Goal: Task Accomplishment & Management: Use online tool/utility

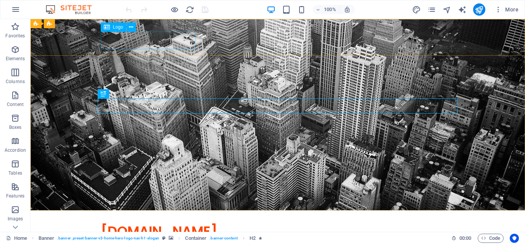
click at [119, 27] on span "Logo" at bounding box center [118, 27] width 10 height 5
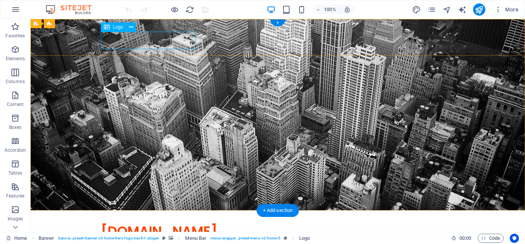
click at [134, 223] on div "[DOMAIN_NAME]" at bounding box center [278, 232] width 354 height 18
click at [134, 29] on button at bounding box center [131, 27] width 9 height 9
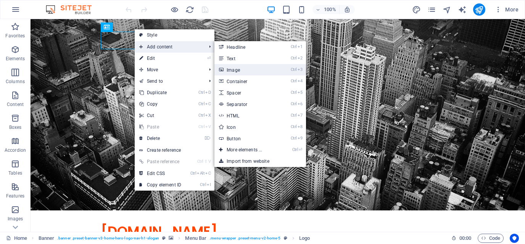
click at [232, 70] on link "Ctrl 3 Image" at bounding box center [245, 69] width 63 height 11
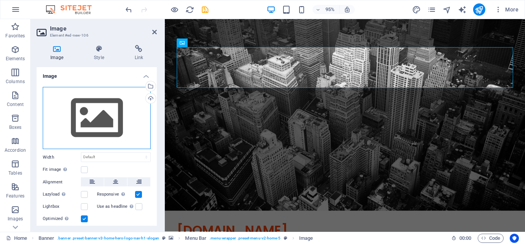
click at [99, 121] on div "Drag files here, click to choose files or select files from Files or our free s…" at bounding box center [97, 118] width 108 height 63
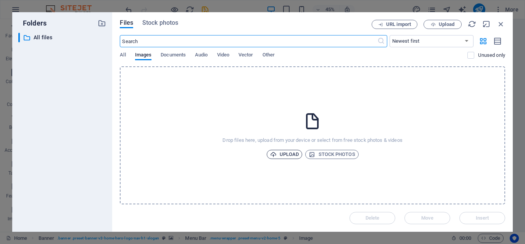
click at [287, 151] on span "Upload" at bounding box center [284, 154] width 29 height 9
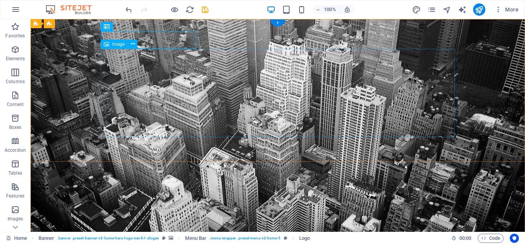
click at [134, 28] on button at bounding box center [131, 26] width 9 height 9
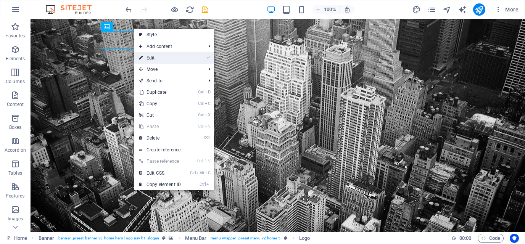
click at [154, 58] on link "⏎ Edit" at bounding box center [159, 57] width 51 height 11
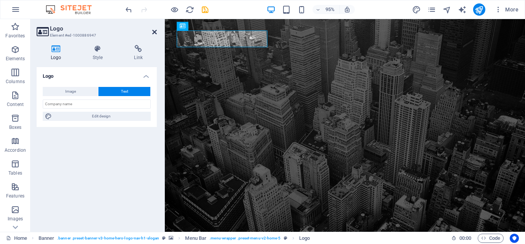
click at [155, 31] on icon at bounding box center [154, 32] width 5 height 6
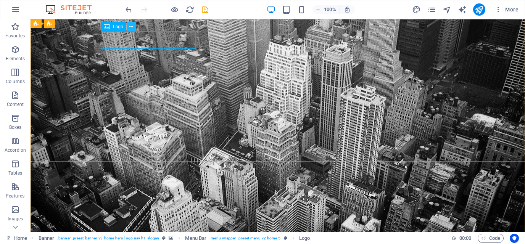
click at [130, 27] on icon at bounding box center [131, 27] width 4 height 8
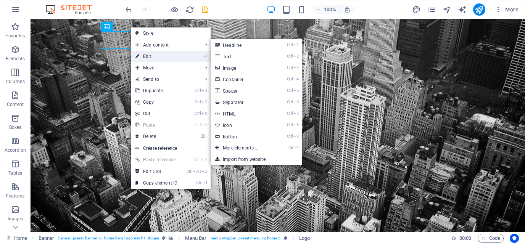
click at [162, 55] on link "⏎ Edit" at bounding box center [156, 56] width 51 height 11
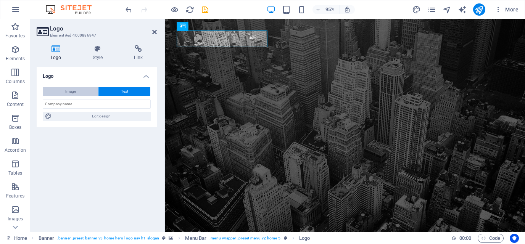
click at [67, 89] on span "Image" at bounding box center [70, 91] width 11 height 9
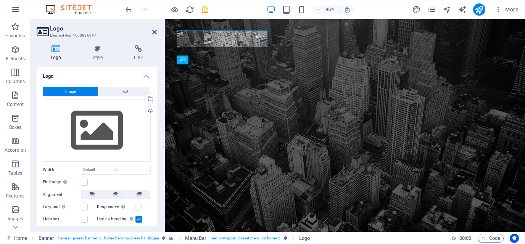
select select "DISABLED_OPTION_VALUE"
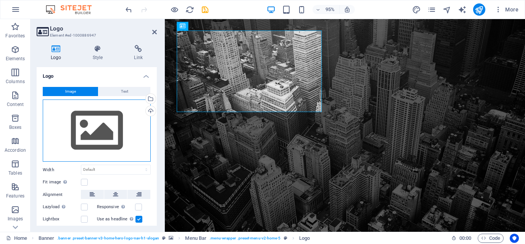
click at [88, 143] on div "Drag files here, click to choose files or select files from Files or our free s…" at bounding box center [97, 131] width 108 height 63
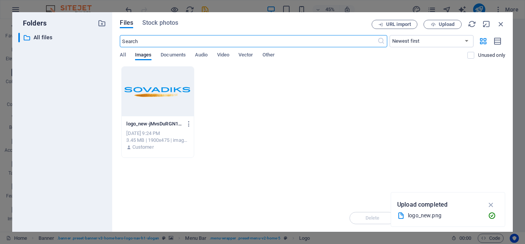
click at [161, 96] on div at bounding box center [158, 92] width 72 height 50
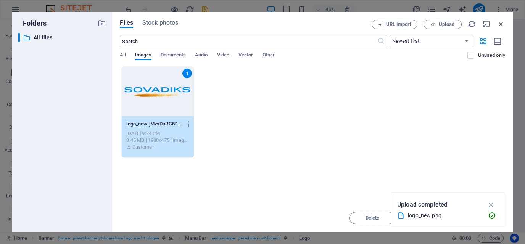
click at [163, 90] on div "1" at bounding box center [158, 92] width 72 height 50
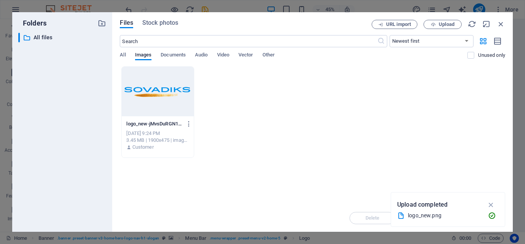
click at [163, 90] on div at bounding box center [158, 92] width 72 height 50
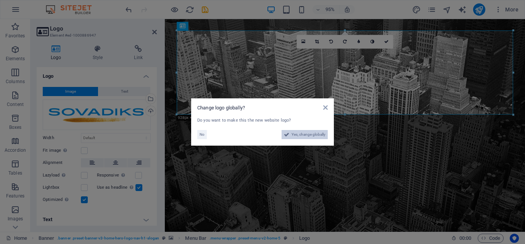
click at [304, 135] on span "Yes, change globally" at bounding box center [308, 134] width 34 height 9
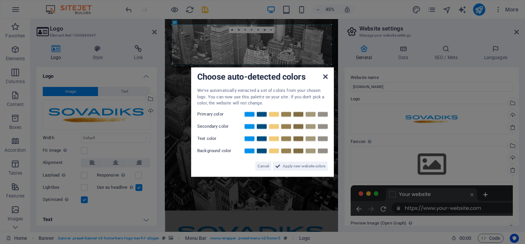
click at [324, 77] on icon at bounding box center [325, 77] width 5 height 6
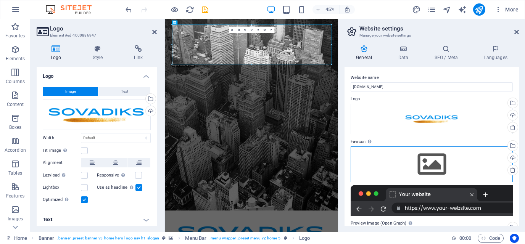
click at [429, 167] on div "Drag files here, click to choose files or select files from Files or our free s…" at bounding box center [432, 164] width 162 height 36
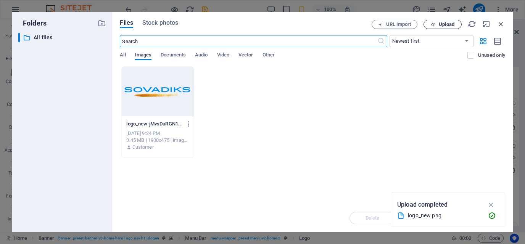
click at [452, 25] on span "Upload" at bounding box center [447, 24] width 16 height 5
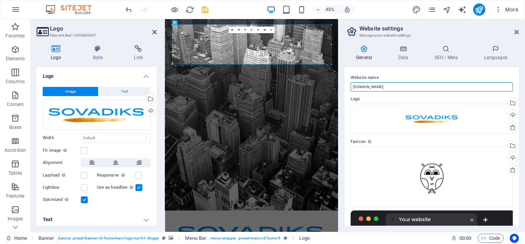
click at [389, 86] on input "[DOMAIN_NAME]" at bounding box center [432, 86] width 162 height 9
type input "[DOMAIN_NAME] - робота над помилками"
click at [398, 50] on icon at bounding box center [402, 49] width 33 height 8
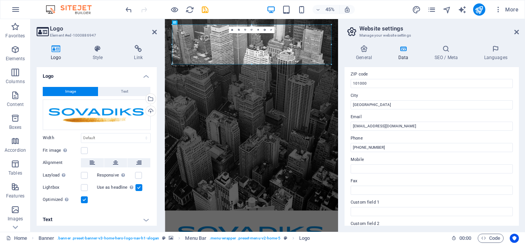
scroll to position [108, 0]
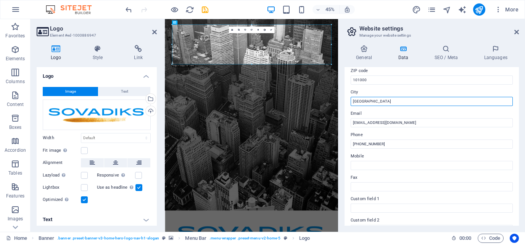
drag, startPoint x: 355, startPoint y: 101, endPoint x: 341, endPoint y: 101, distance: 14.5
click at [351, 101] on input "[GEOGRAPHIC_DATA]" at bounding box center [432, 101] width 162 height 9
type input "[GEOGRAPHIC_DATA]"
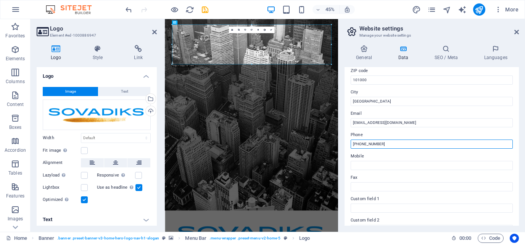
drag, startPoint x: 354, startPoint y: 143, endPoint x: 410, endPoint y: 148, distance: 55.5
click at [410, 148] on input "[PHONE_NUMBER]" at bounding box center [432, 144] width 162 height 9
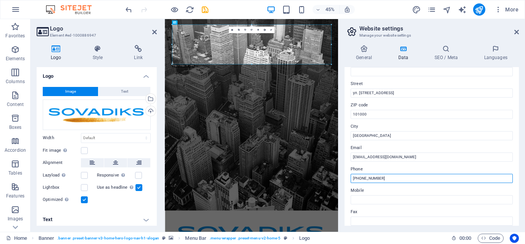
scroll to position [63, 0]
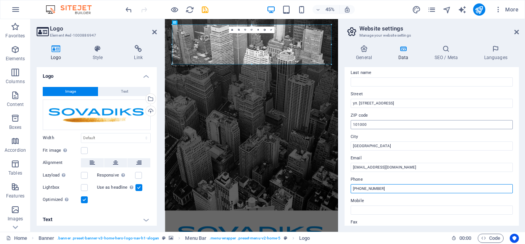
type input "[PHONE_NUMBER]"
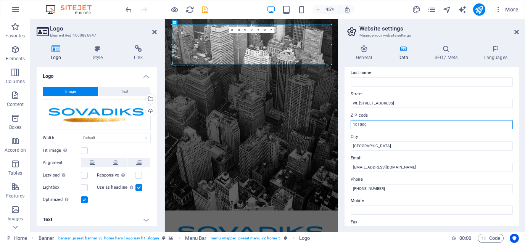
drag, startPoint x: 373, startPoint y: 125, endPoint x: 345, endPoint y: 126, distance: 28.2
click at [351, 126] on input "101000" at bounding box center [432, 124] width 162 height 9
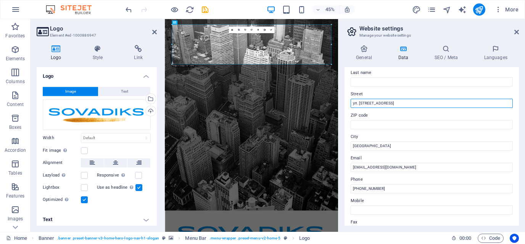
drag, startPoint x: 388, startPoint y: 105, endPoint x: 348, endPoint y: 190, distance: 93.7
click at [351, 105] on input "ул. [STREET_ADDRESS]" at bounding box center [432, 103] width 162 height 9
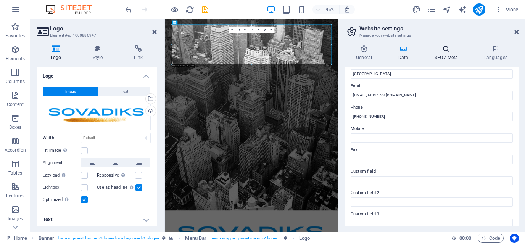
click at [451, 50] on icon at bounding box center [446, 49] width 47 height 8
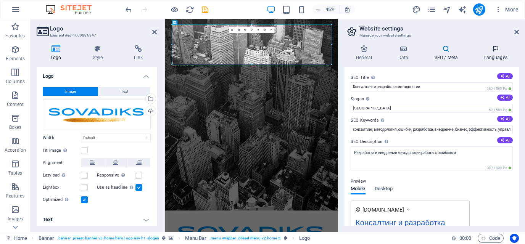
click at [492, 49] on icon at bounding box center [495, 49] width 47 height 8
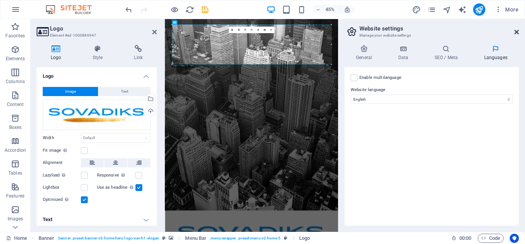
click at [519, 34] on icon at bounding box center [516, 32] width 5 height 6
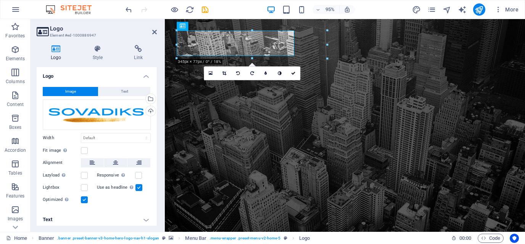
drag, startPoint x: 513, startPoint y: 116, endPoint x: 206, endPoint y: 62, distance: 312.2
type input "403"
select select "px"
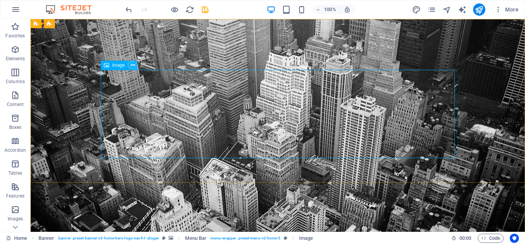
click at [132, 67] on icon at bounding box center [133, 65] width 4 height 8
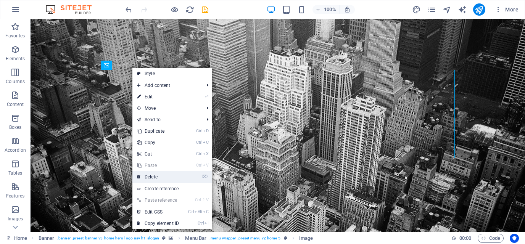
click at [148, 176] on link "⌦ Delete" at bounding box center [157, 176] width 51 height 11
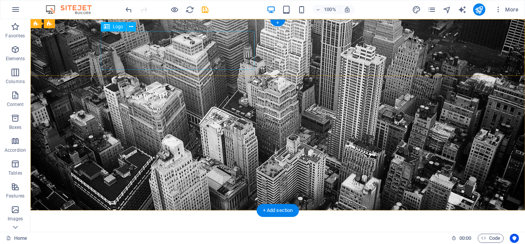
click at [201, 223] on div at bounding box center [278, 242] width 354 height 39
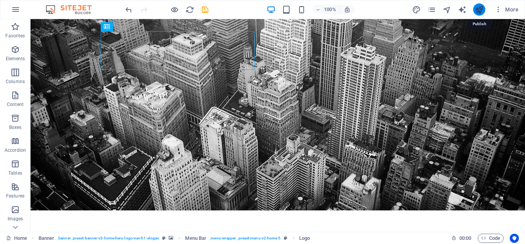
drag, startPoint x: 478, startPoint y: 9, endPoint x: 486, endPoint y: 11, distance: 7.8
click at [478, 9] on icon "publish" at bounding box center [479, 9] width 9 height 9
